Goal: Navigation & Orientation: Find specific page/section

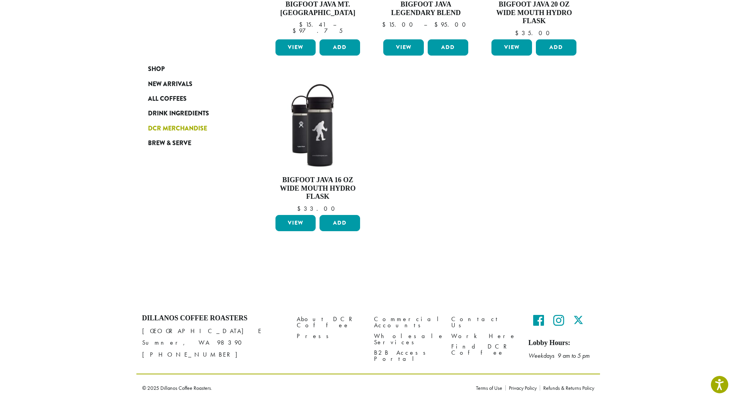
click at [176, 128] on span "DCR Merchandise" at bounding box center [177, 129] width 59 height 10
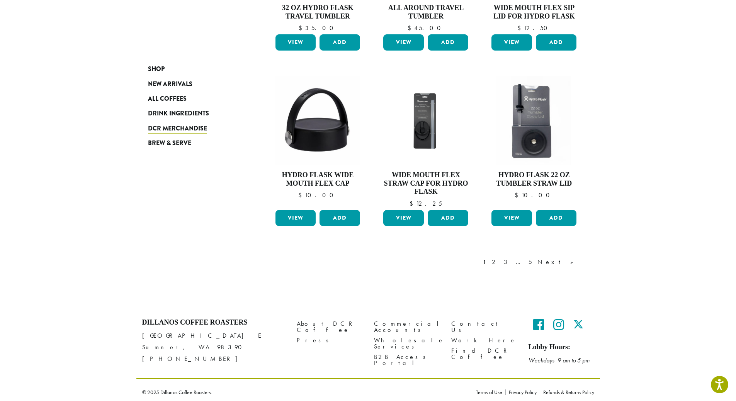
scroll to position [596, 0]
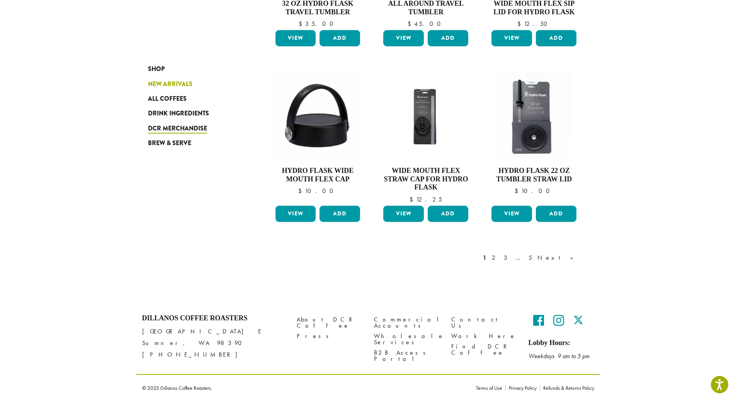
click at [159, 81] on span "New Arrivals" at bounding box center [170, 85] width 44 height 10
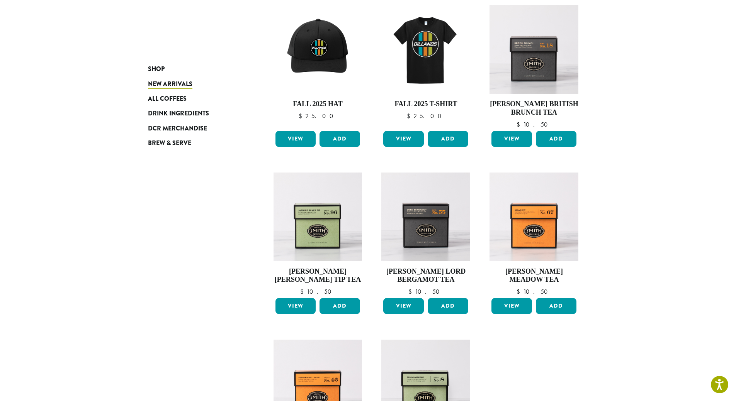
scroll to position [285, 0]
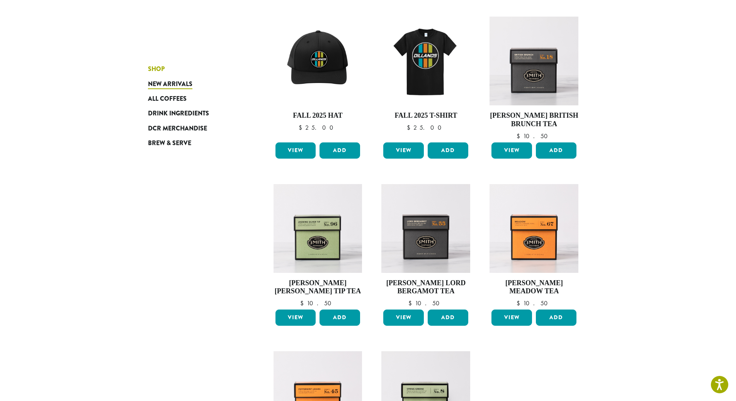
click at [164, 67] on span "Shop" at bounding box center [156, 70] width 17 height 10
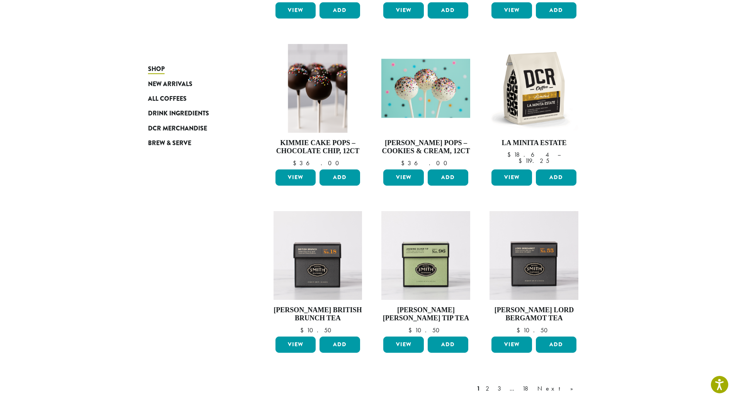
scroll to position [556, 0]
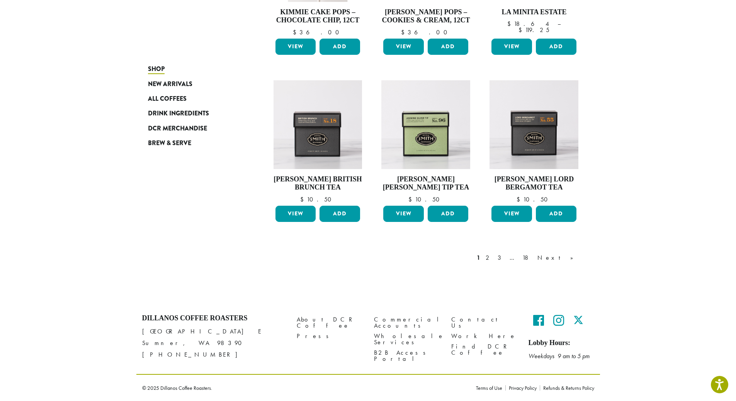
click at [494, 260] on link "2" at bounding box center [489, 257] width 10 height 9
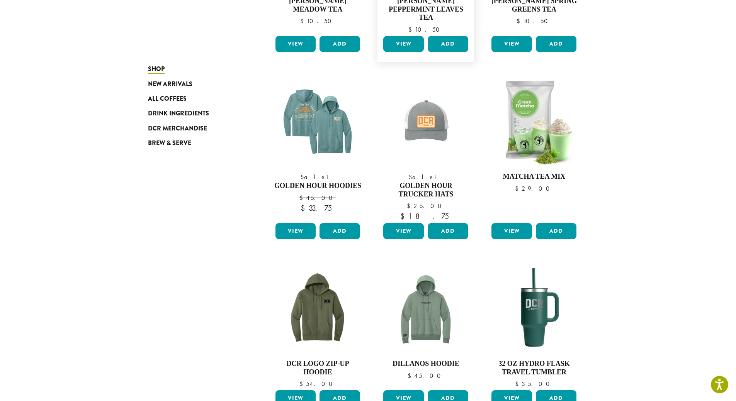
scroll to position [48, 0]
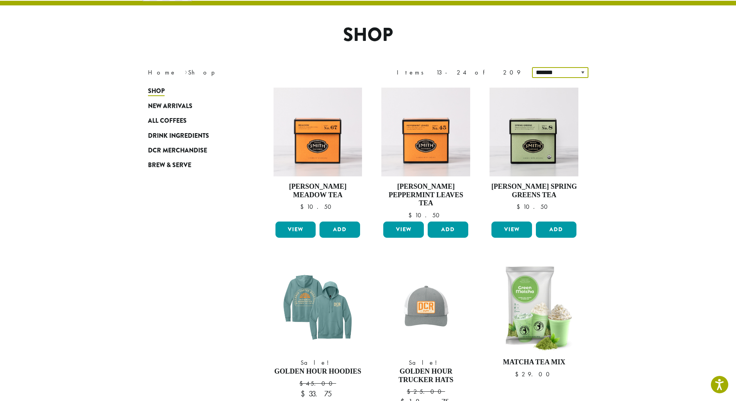
click at [554, 74] on select "**********" at bounding box center [560, 72] width 56 height 11
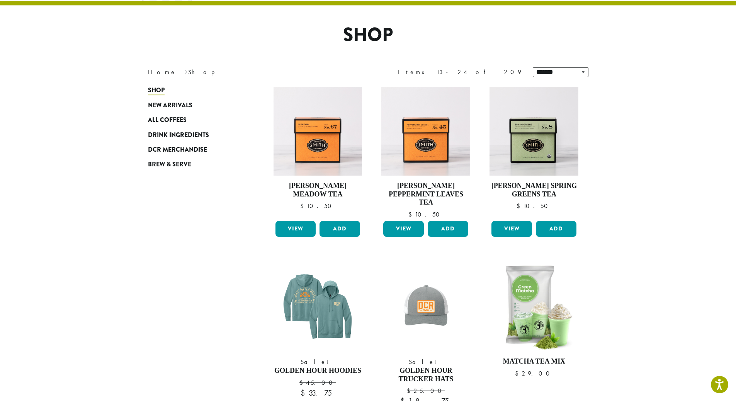
click at [604, 99] on section "**********" at bounding box center [368, 403] width 736 height 873
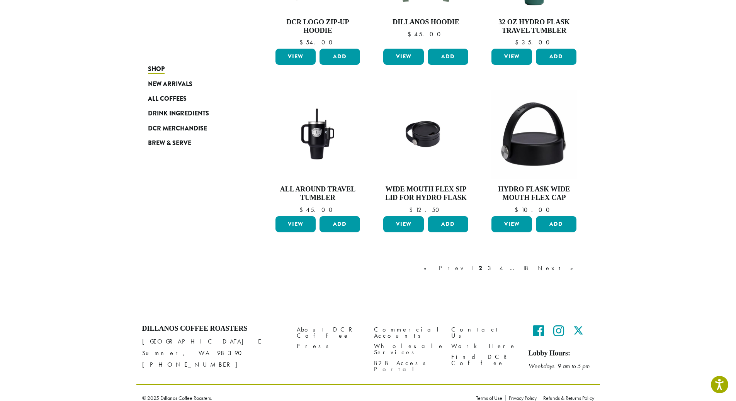
scroll to position [585, 0]
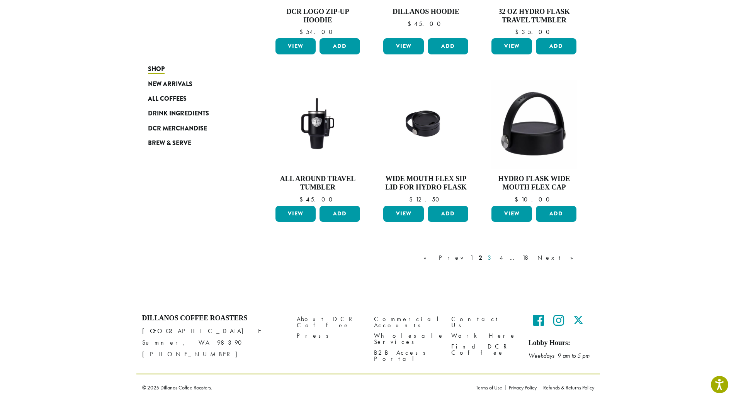
click at [496, 259] on link "3" at bounding box center [491, 257] width 10 height 9
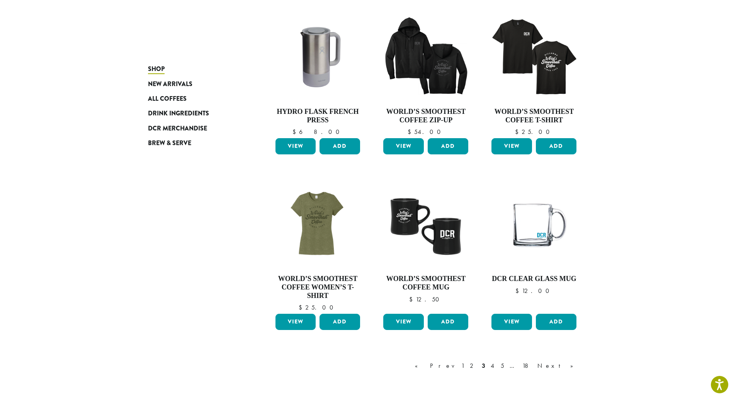
scroll to position [550, 0]
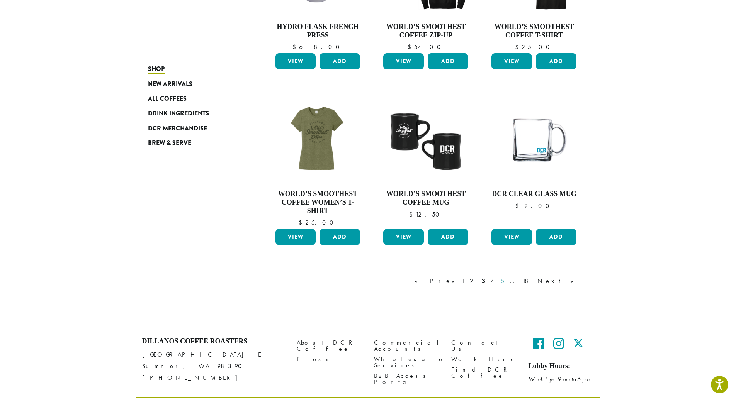
click at [506, 283] on link "5" at bounding box center [502, 281] width 7 height 9
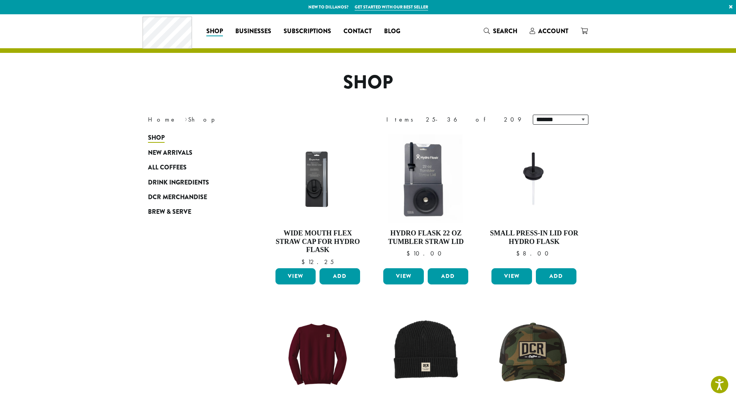
scroll to position [573, 0]
